Goal: Information Seeking & Learning: Learn about a topic

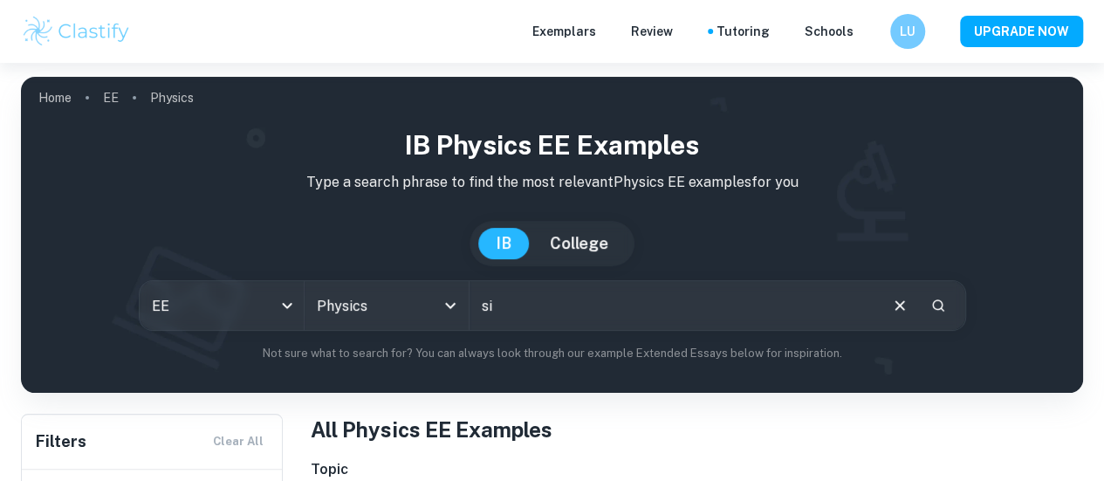
type input "s"
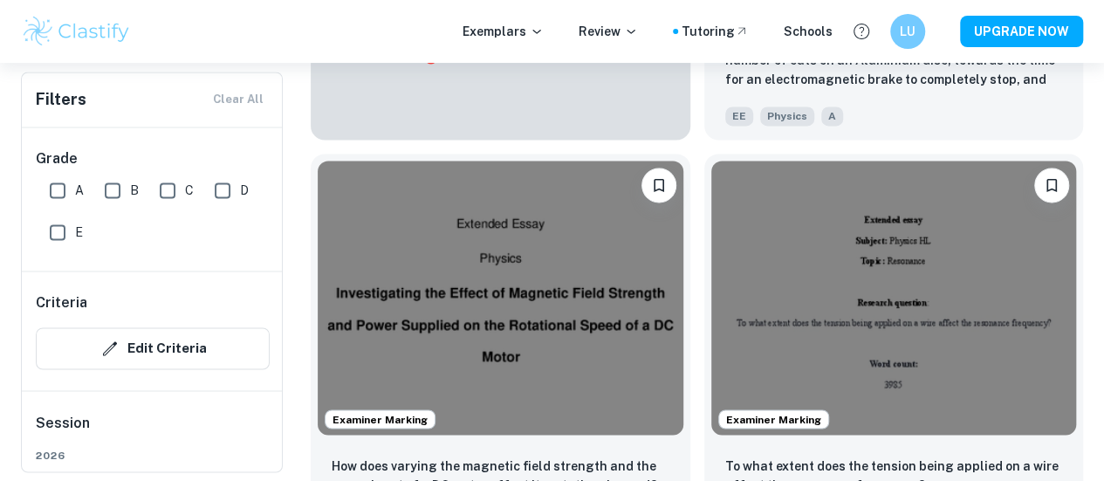
scroll to position [1396, 0]
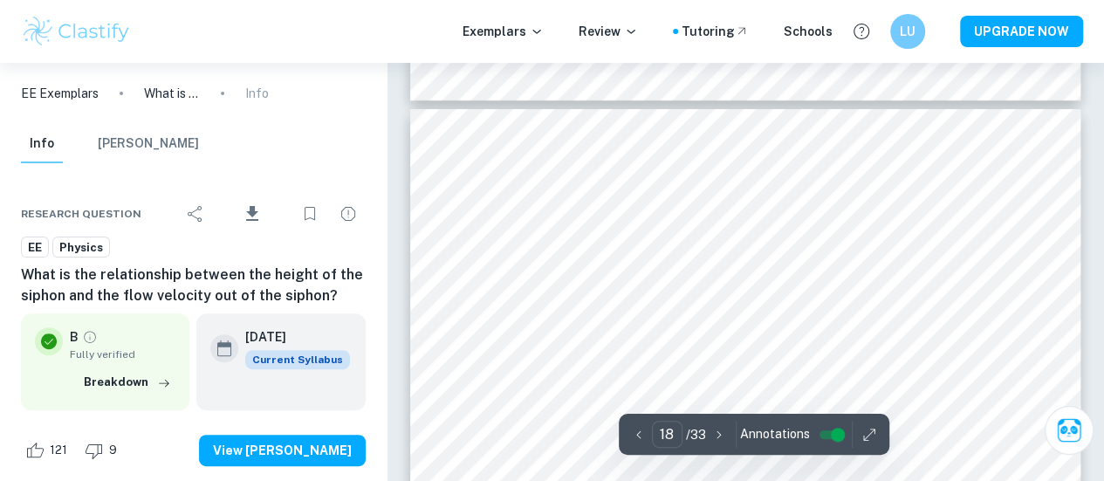
scroll to position [16403, 0]
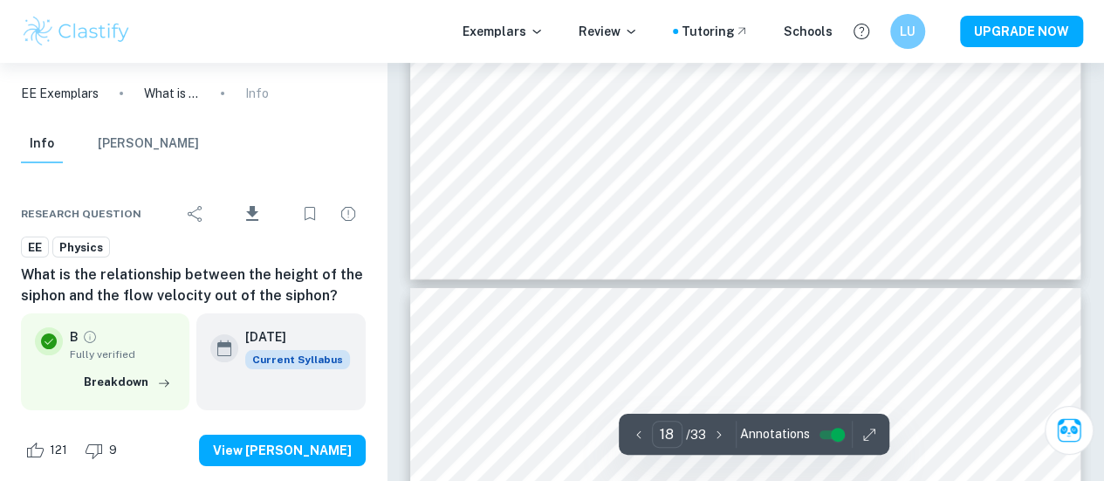
type input "17"
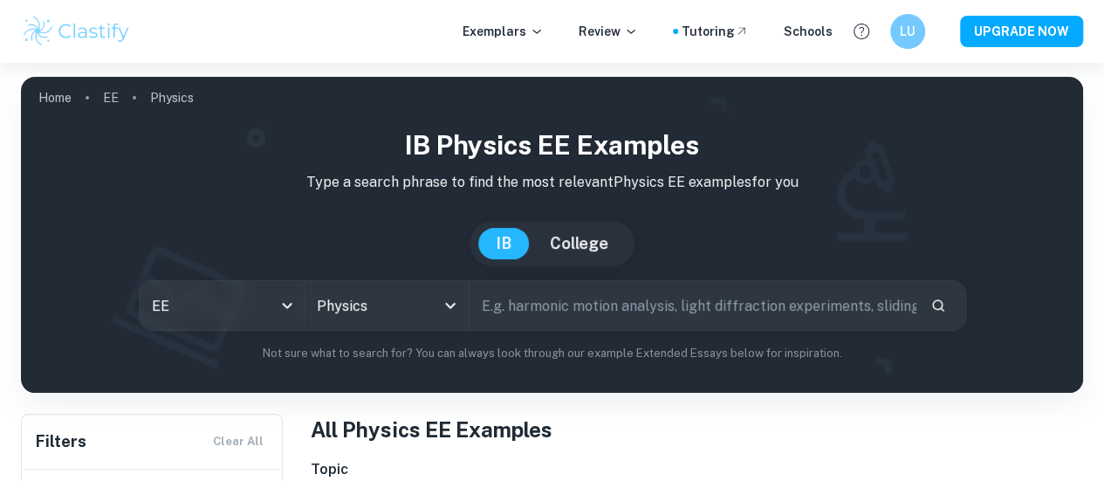
click at [688, 312] on input "text" at bounding box center [692, 305] width 447 height 49
type input "siphon"
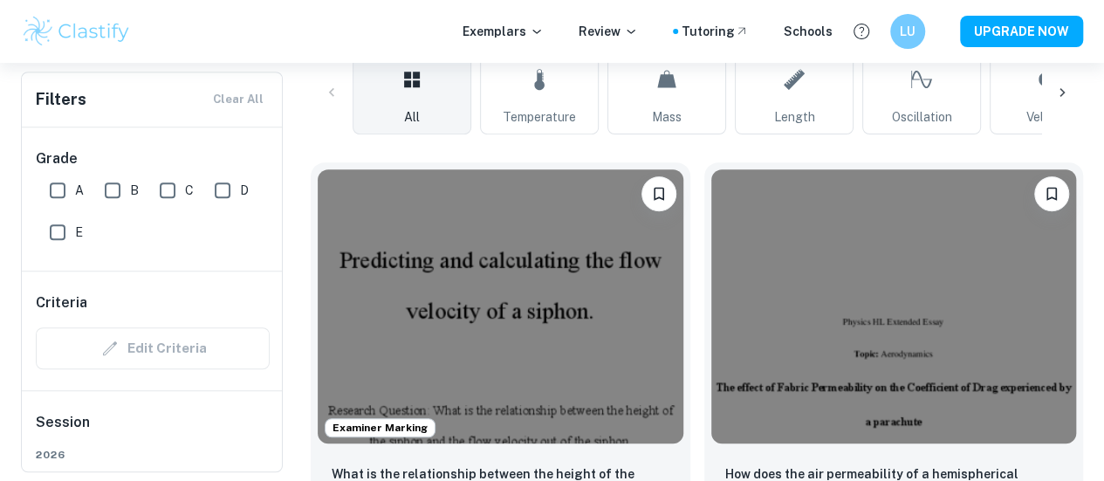
scroll to position [175, 0]
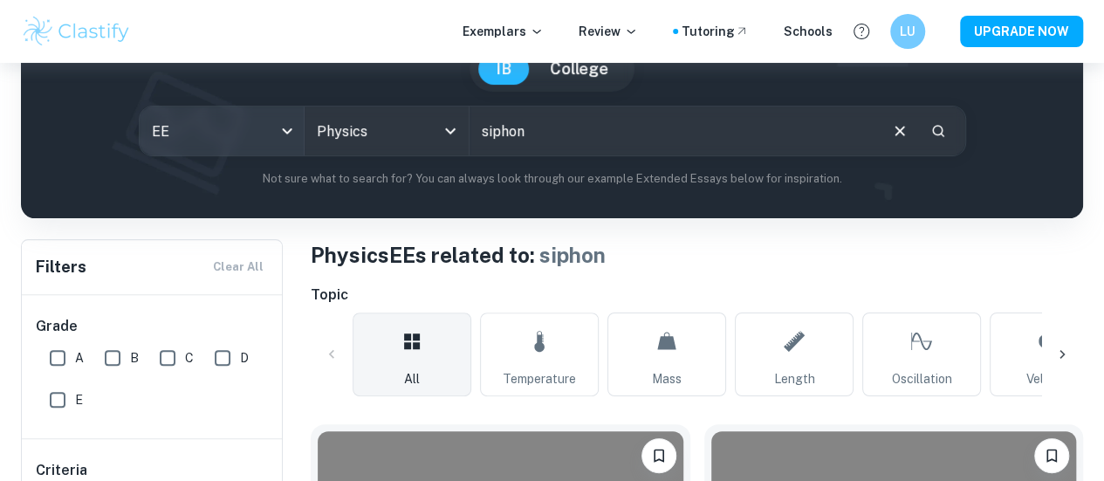
click at [252, 140] on body "We value your privacy We use cookies to enhance your browsing experience, serve…" at bounding box center [552, 128] width 1104 height 481
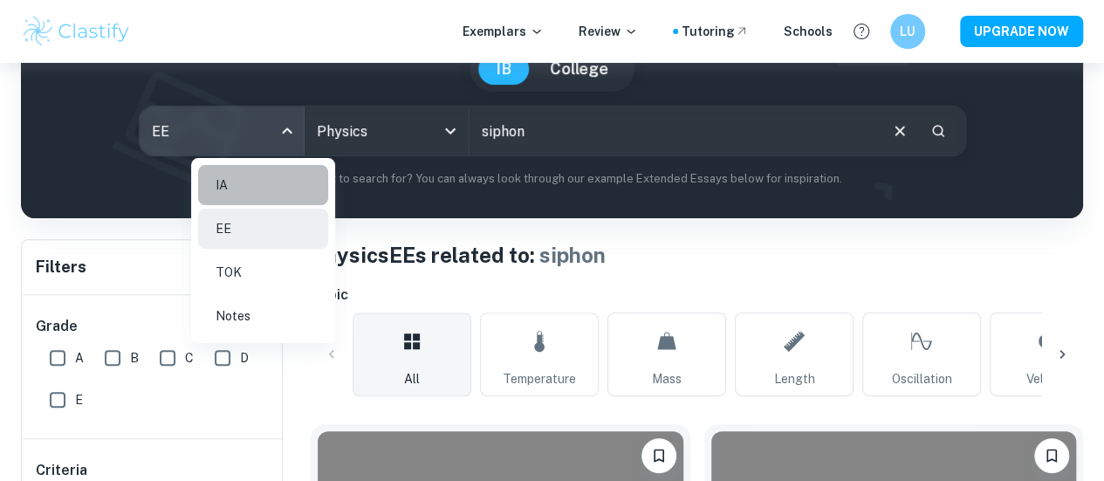
click at [241, 195] on li "IA" at bounding box center [263, 185] width 130 height 40
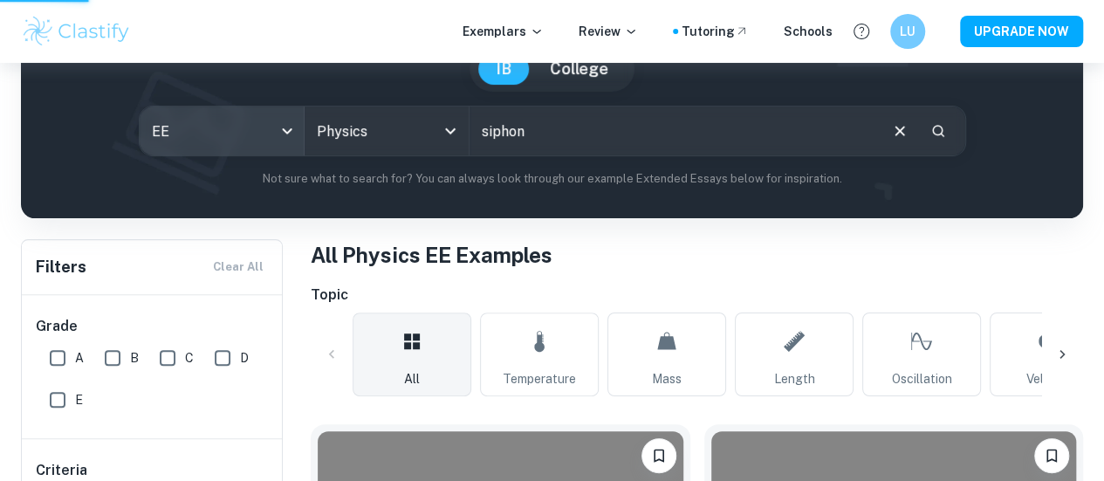
type input "ia"
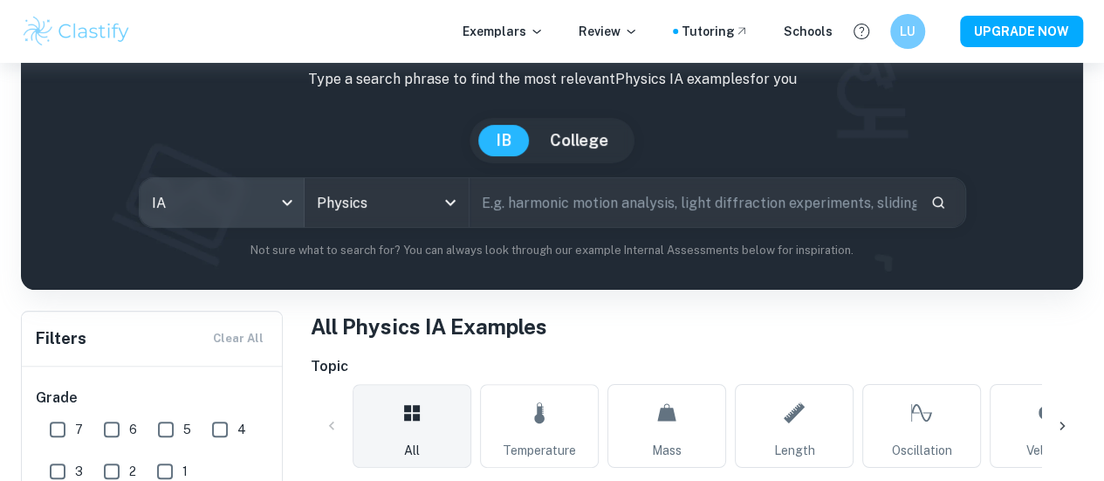
scroll to position [87, 0]
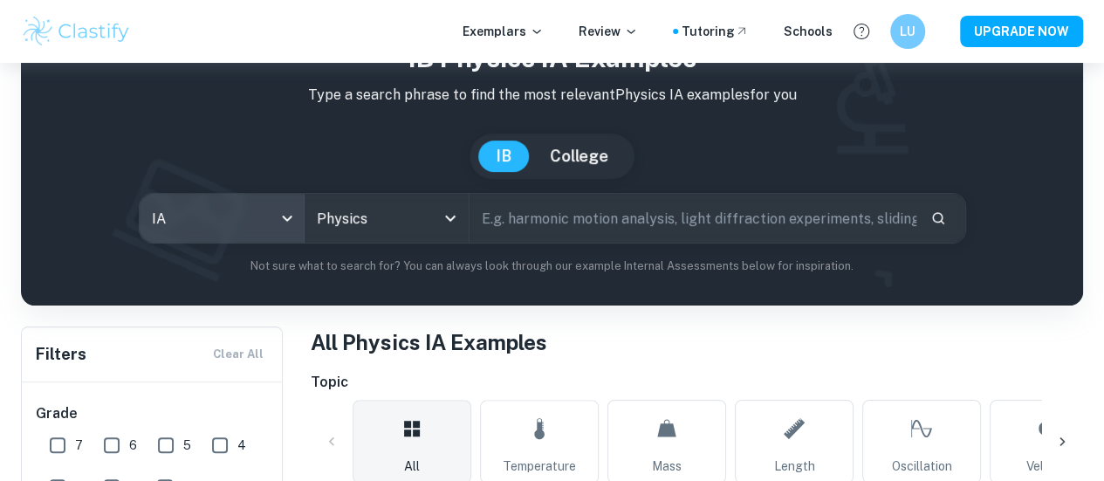
click at [585, 226] on input "text" at bounding box center [692, 218] width 447 height 49
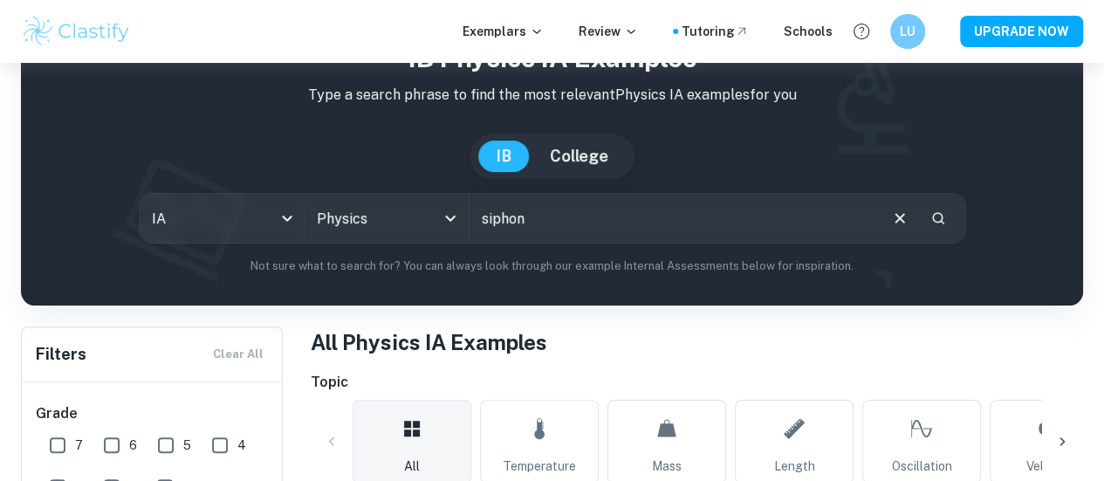
type input "siphon"
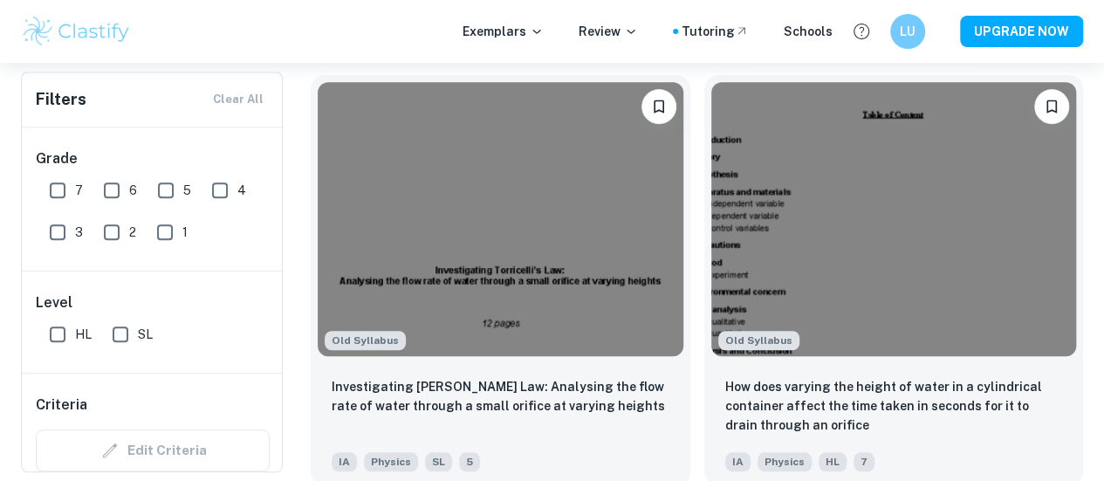
scroll to position [785, 0]
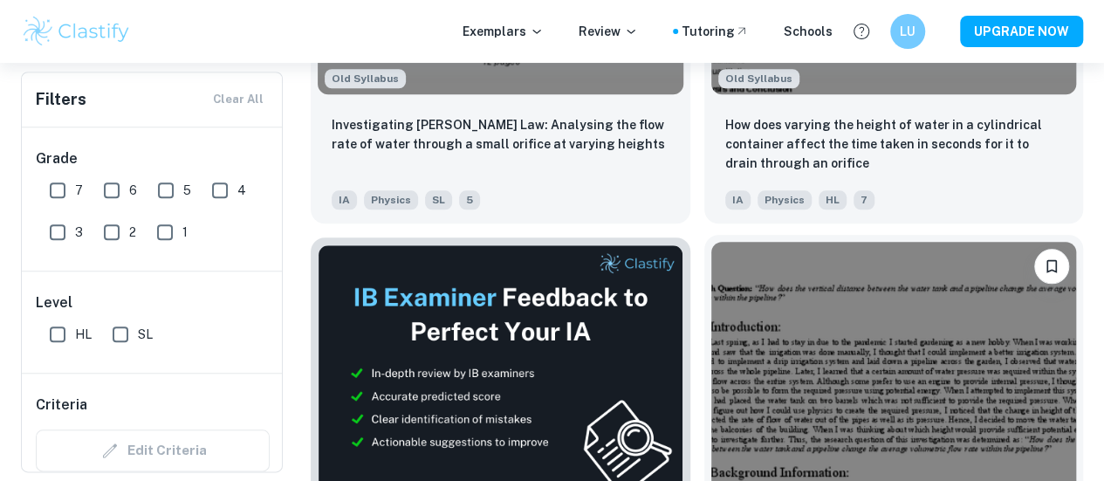
click at [711, 277] on img at bounding box center [894, 379] width 366 height 274
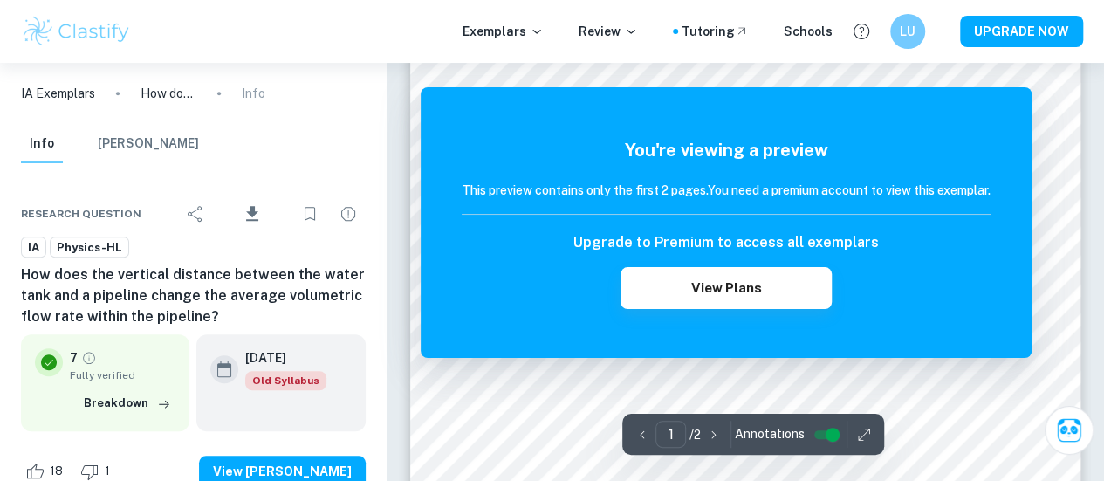
scroll to position [611, 0]
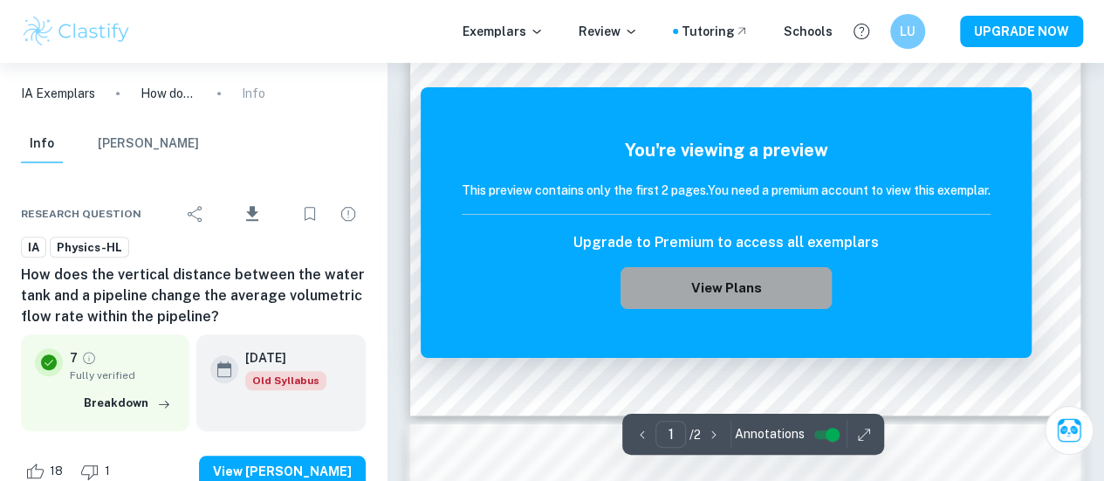
click at [783, 291] on button "View Plans" at bounding box center [725, 288] width 211 height 42
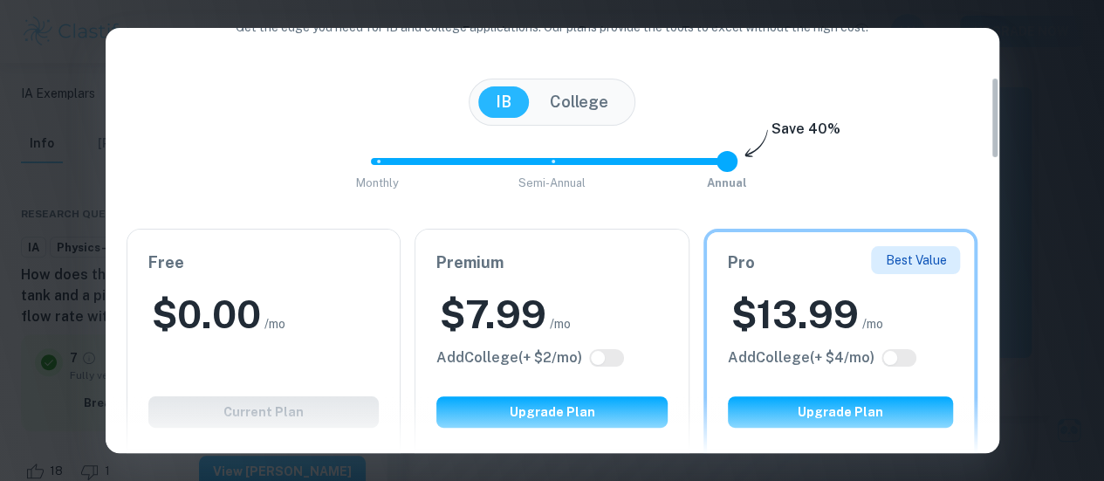
scroll to position [0, 0]
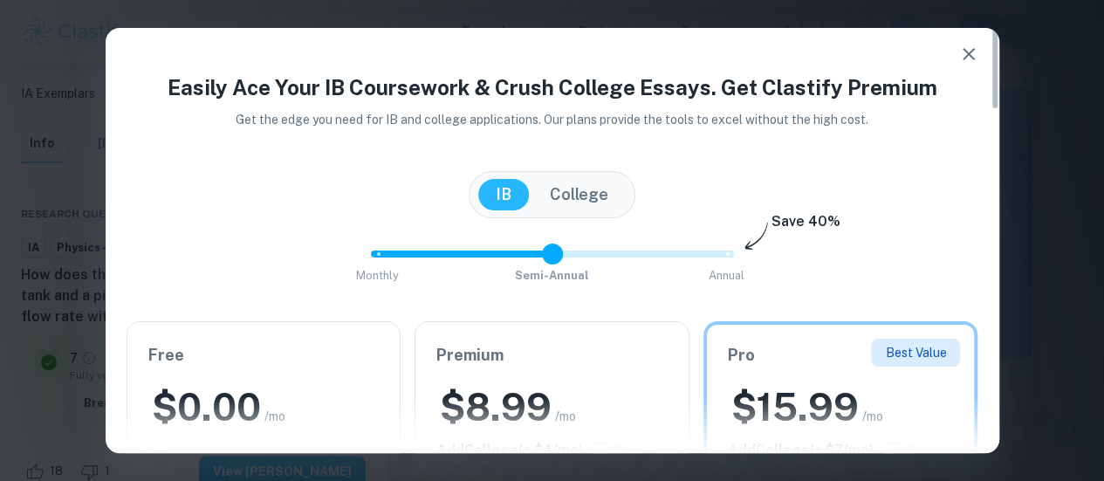
type input "0"
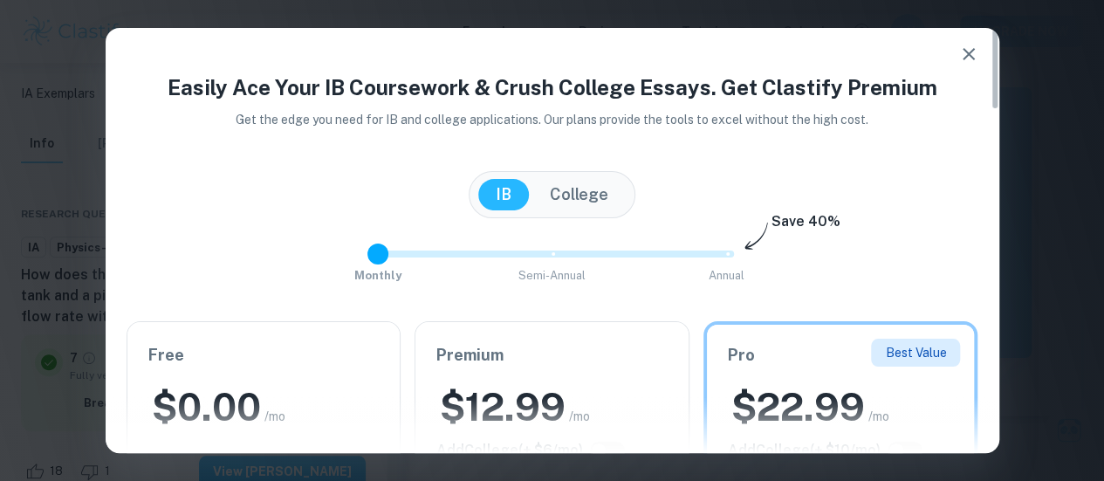
drag, startPoint x: 728, startPoint y: 252, endPoint x: 359, endPoint y: 256, distance: 368.2
click at [367, 256] on span at bounding box center [377, 253] width 21 height 21
click at [975, 55] on icon "button" at bounding box center [968, 54] width 21 height 21
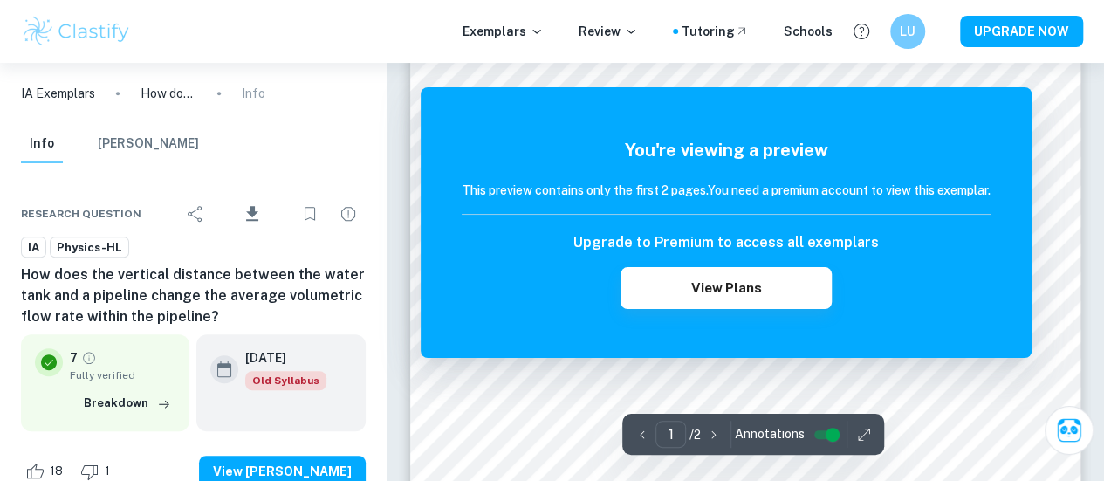
scroll to position [349, 0]
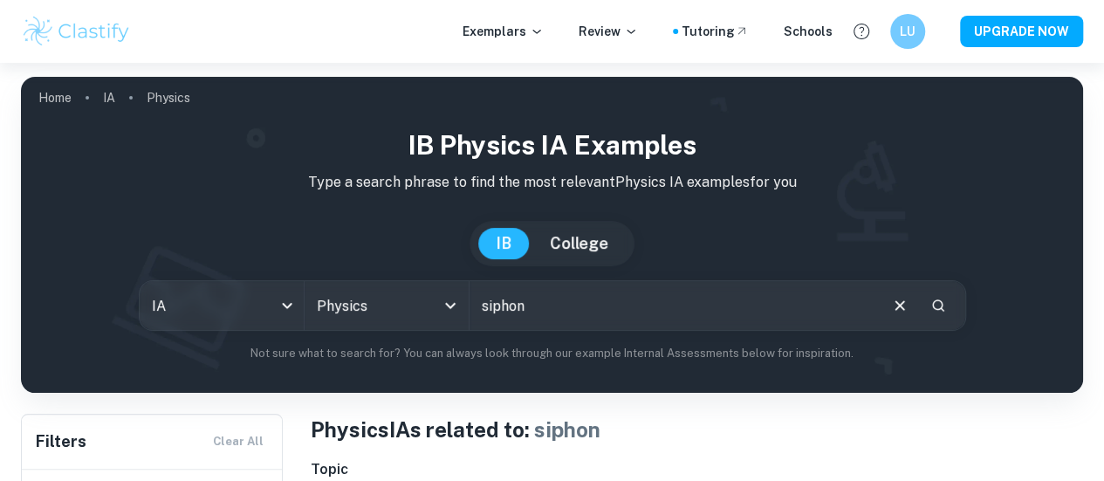
type input "ee"
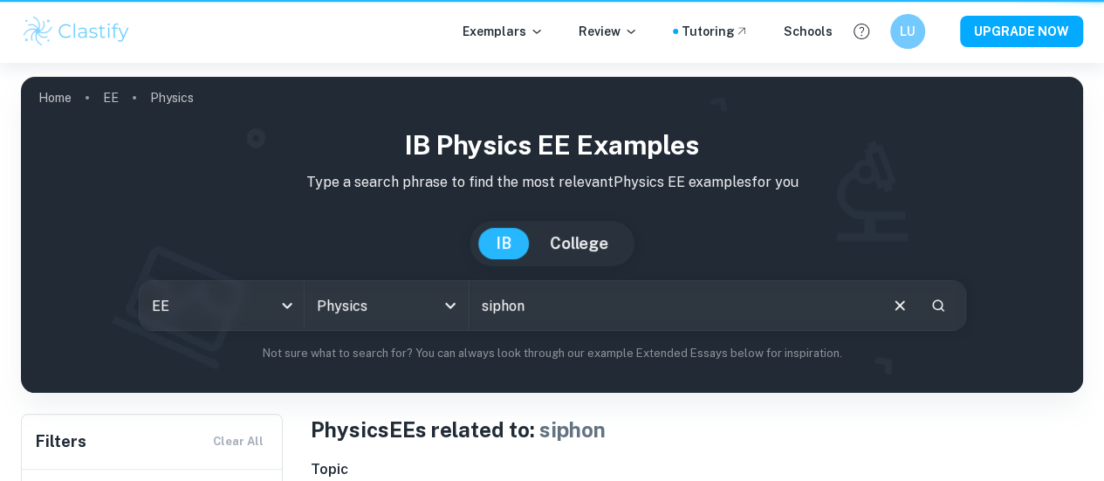
scroll to position [175, 0]
